Goal: Transaction & Acquisition: Purchase product/service

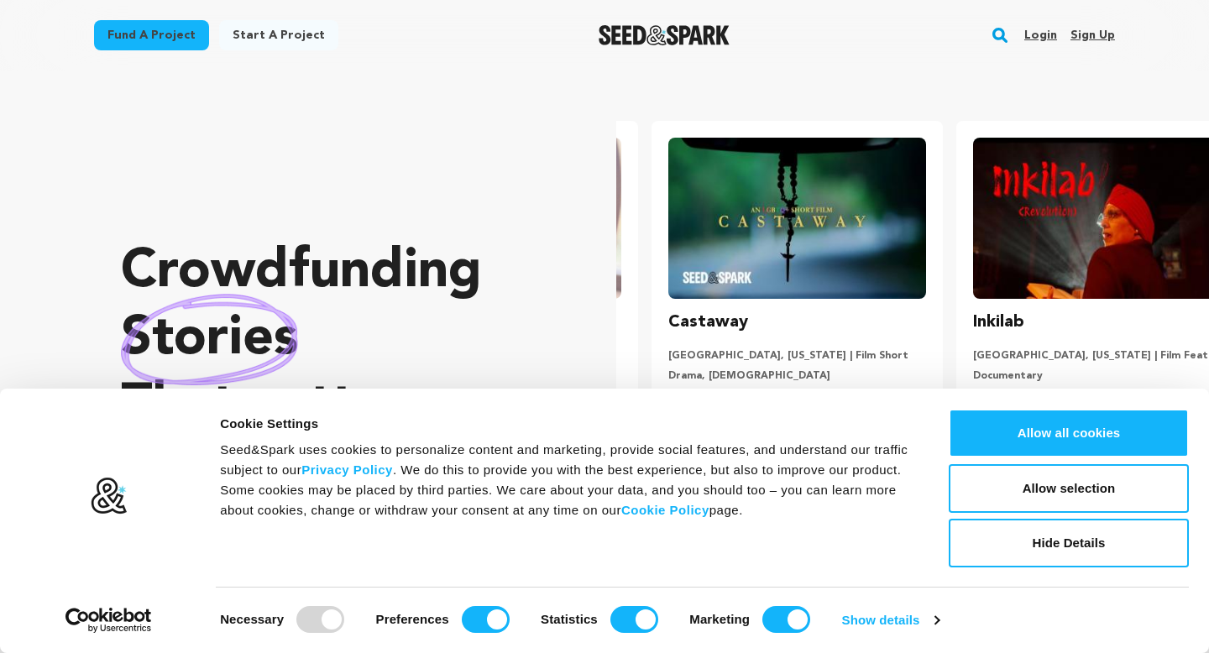
click at [159, 36] on link "Fund a project" at bounding box center [151, 35] width 115 height 30
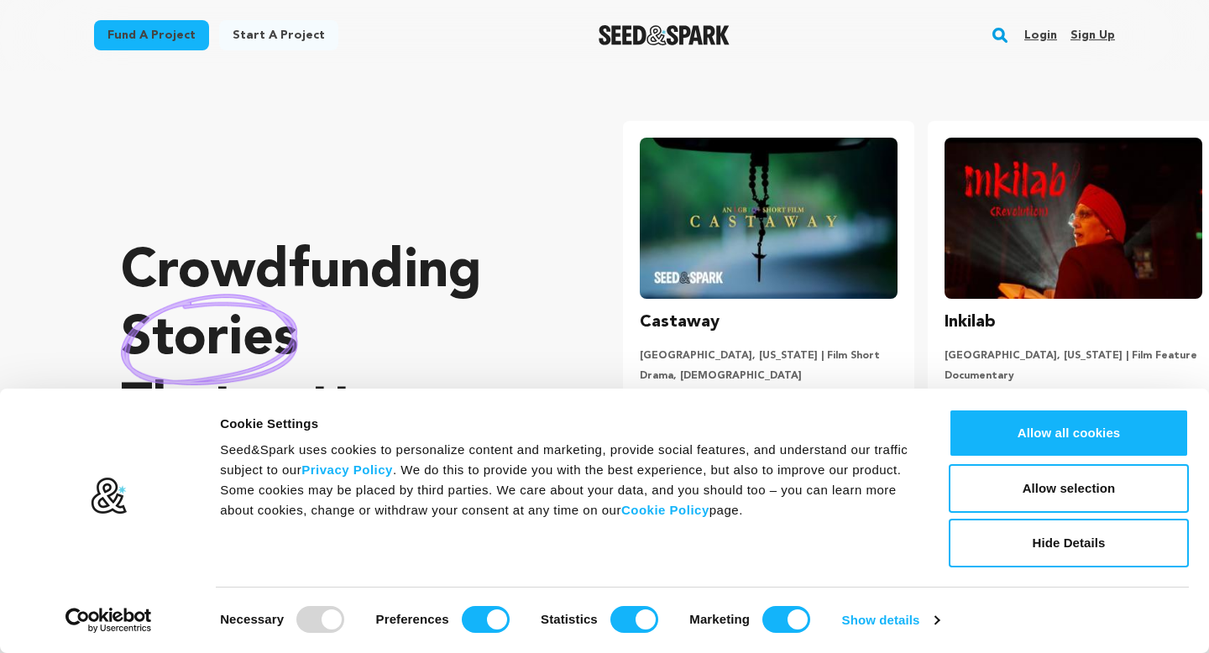
scroll to position [0, 318]
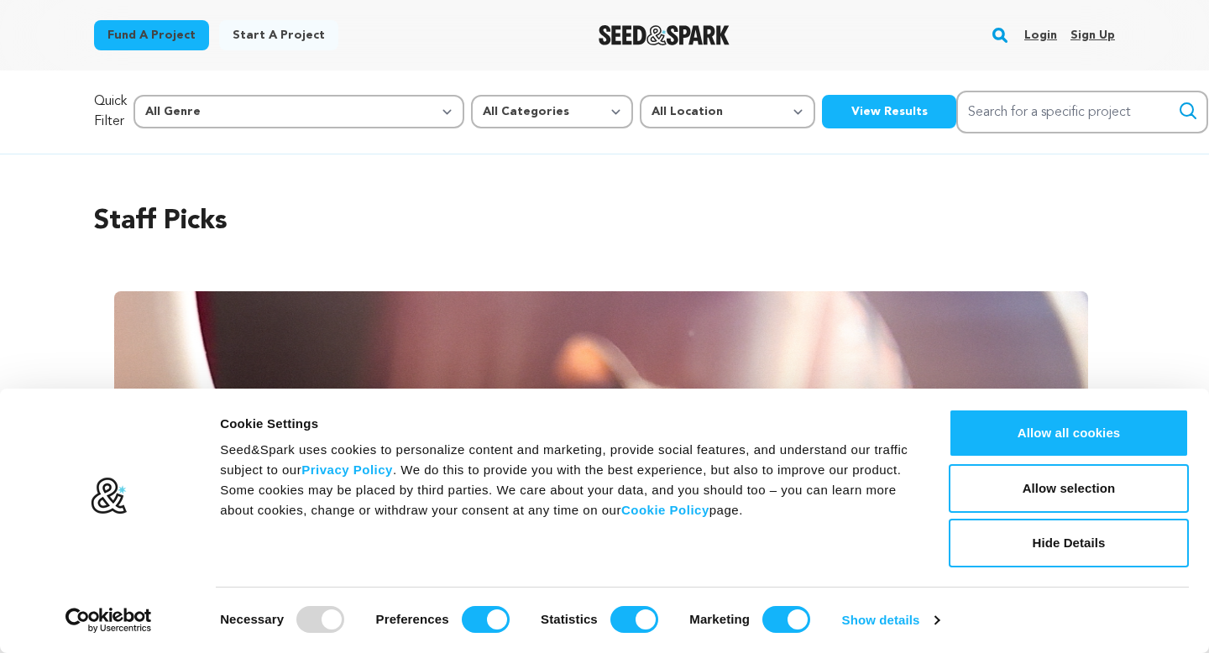
click at [1202, 336] on div "Staff Picks Carousel Skip to previous slide page Carousel Finding Flora Marlon …" at bounding box center [604, 547] width 1209 height 786
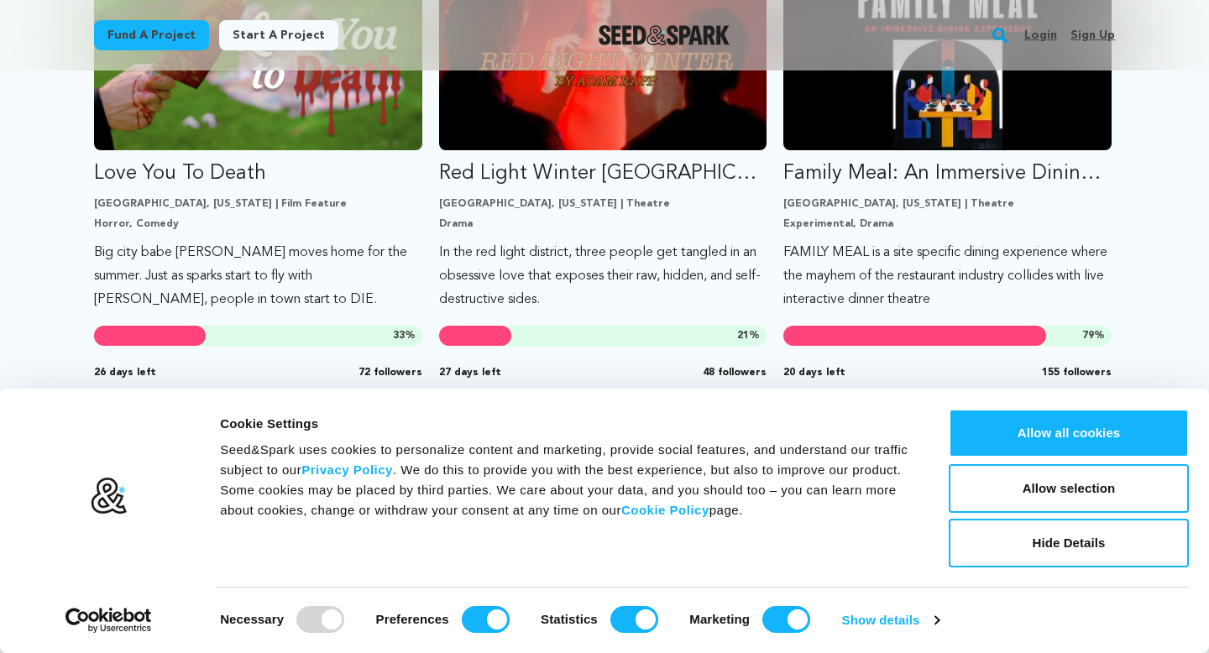
scroll to position [1108, 0]
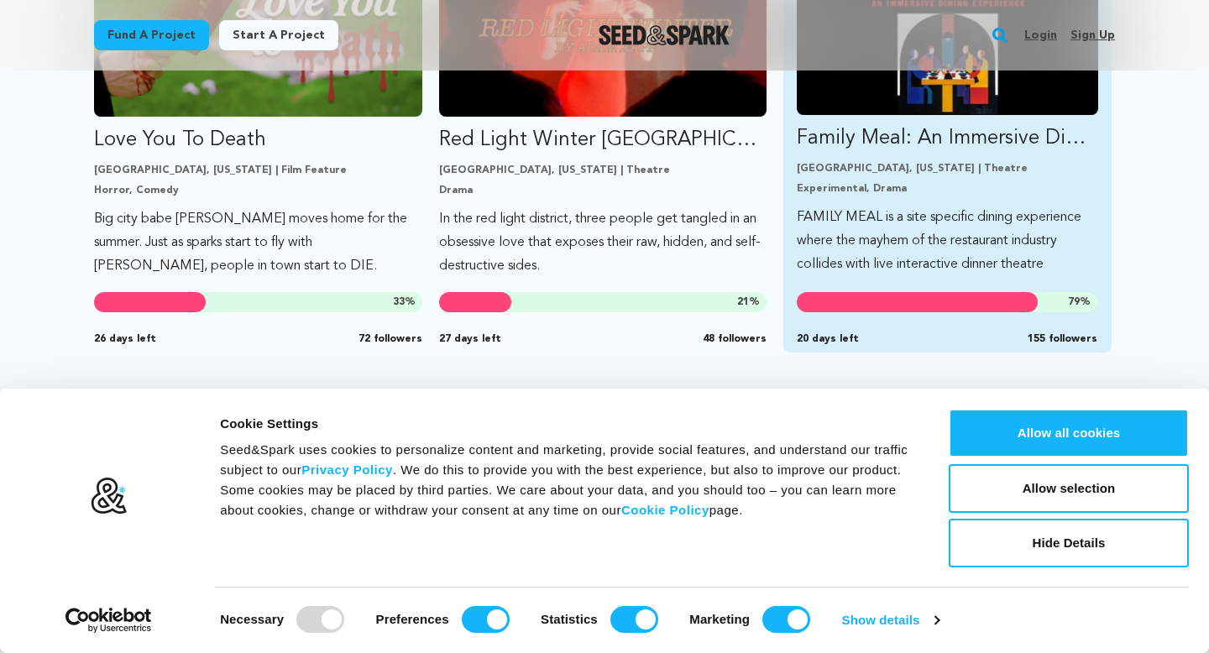
click at [882, 125] on p "Family Meal: An Immersive Dining Experience" at bounding box center [947, 138] width 301 height 27
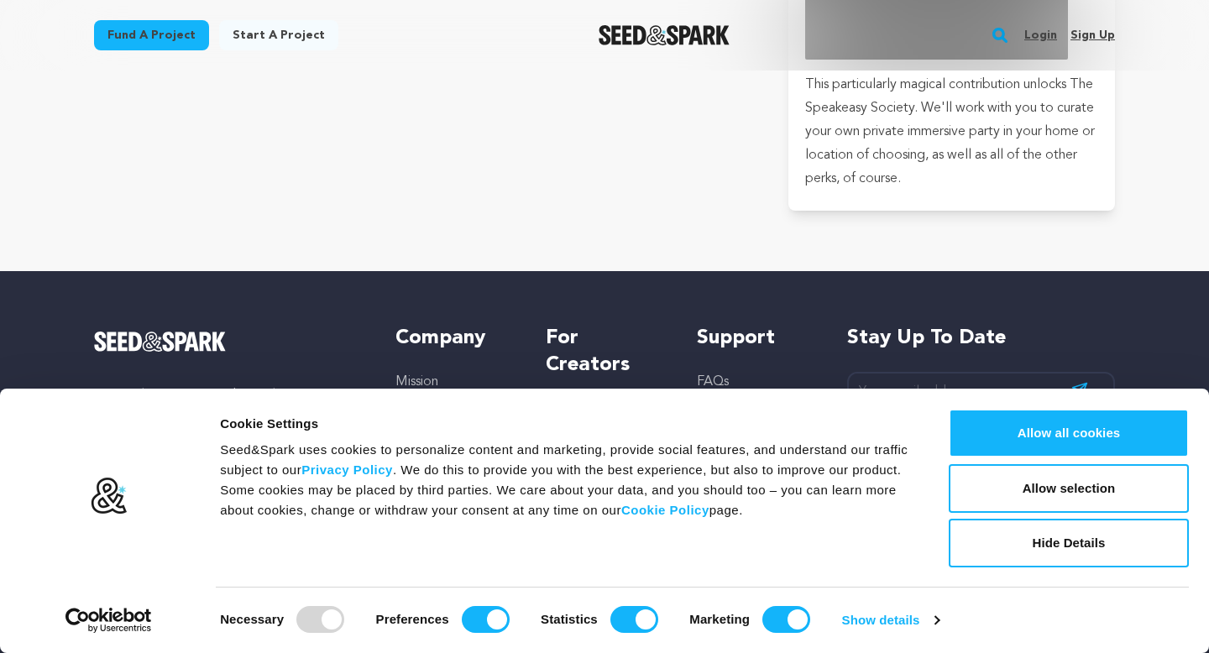
scroll to position [5438, 0]
